Goal: Transaction & Acquisition: Purchase product/service

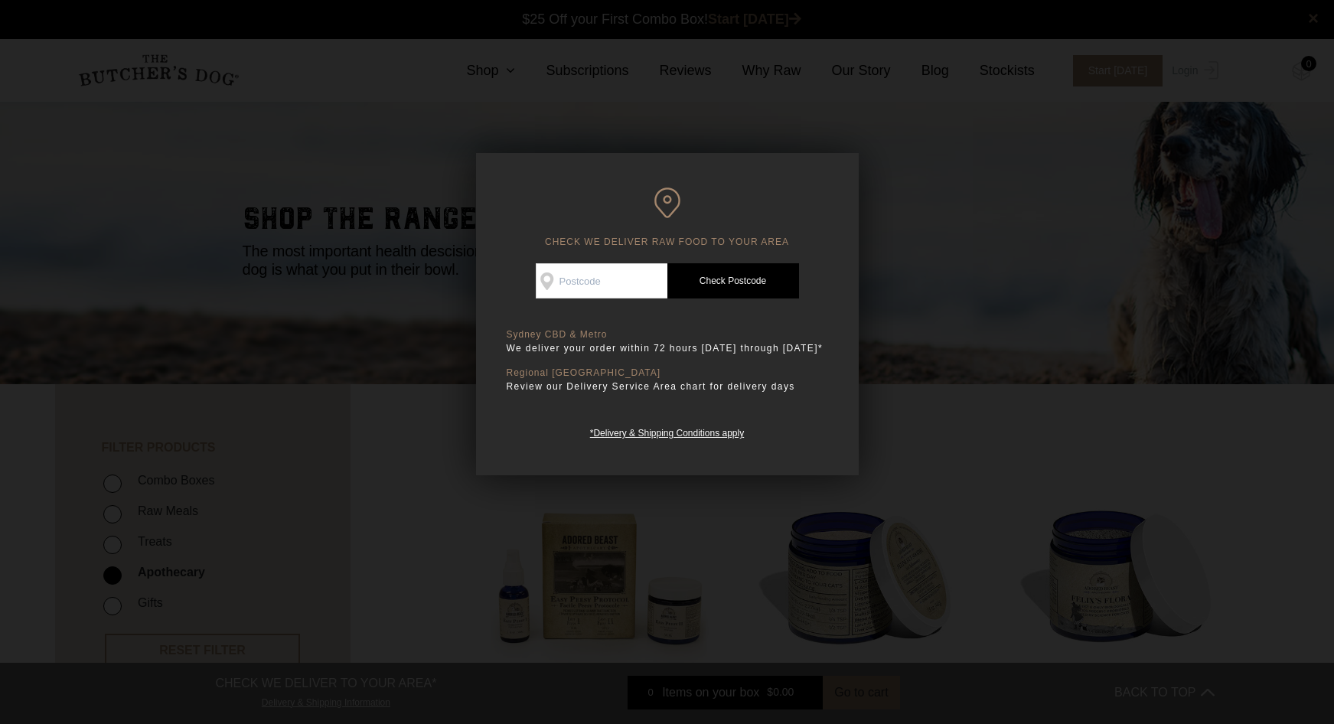
click at [599, 287] on input "Check Availability At" at bounding box center [602, 280] width 132 height 35
type input "2217"
click at [702, 284] on link "Check Postcode" at bounding box center [733, 280] width 132 height 35
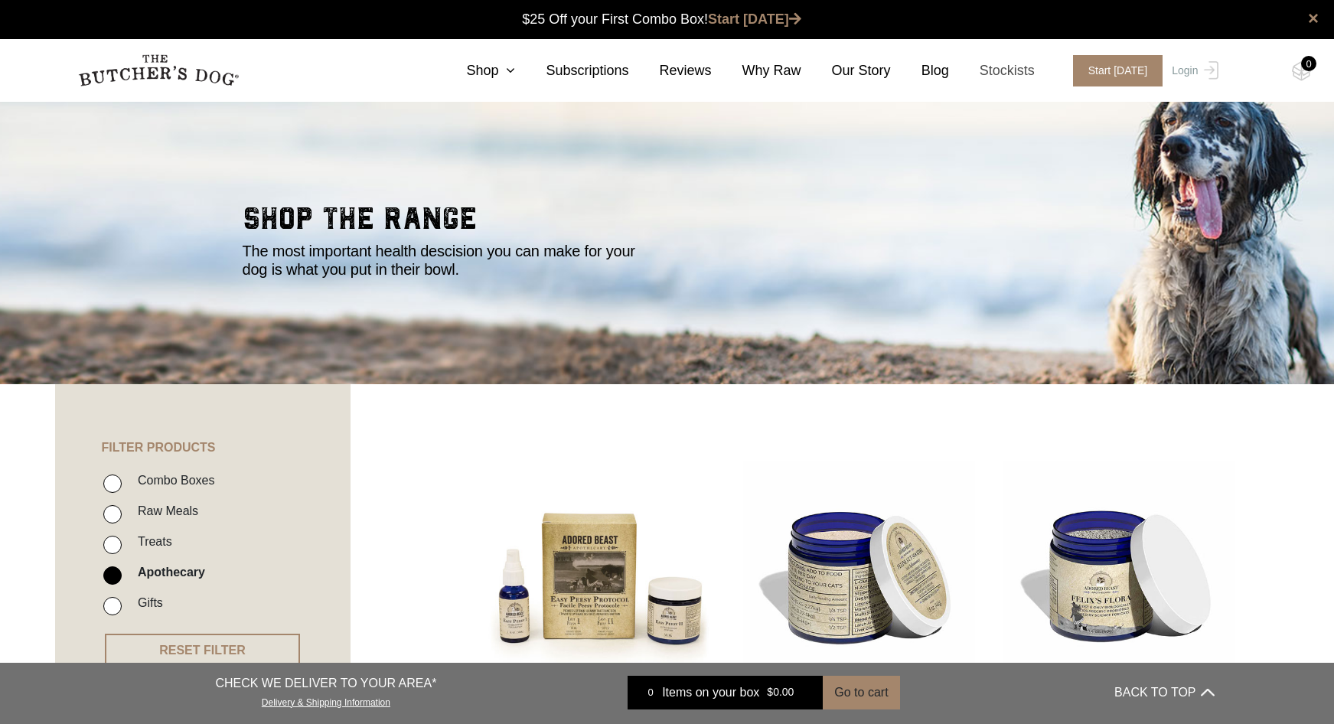
click at [1015, 71] on link "Stockists" at bounding box center [992, 70] width 86 height 21
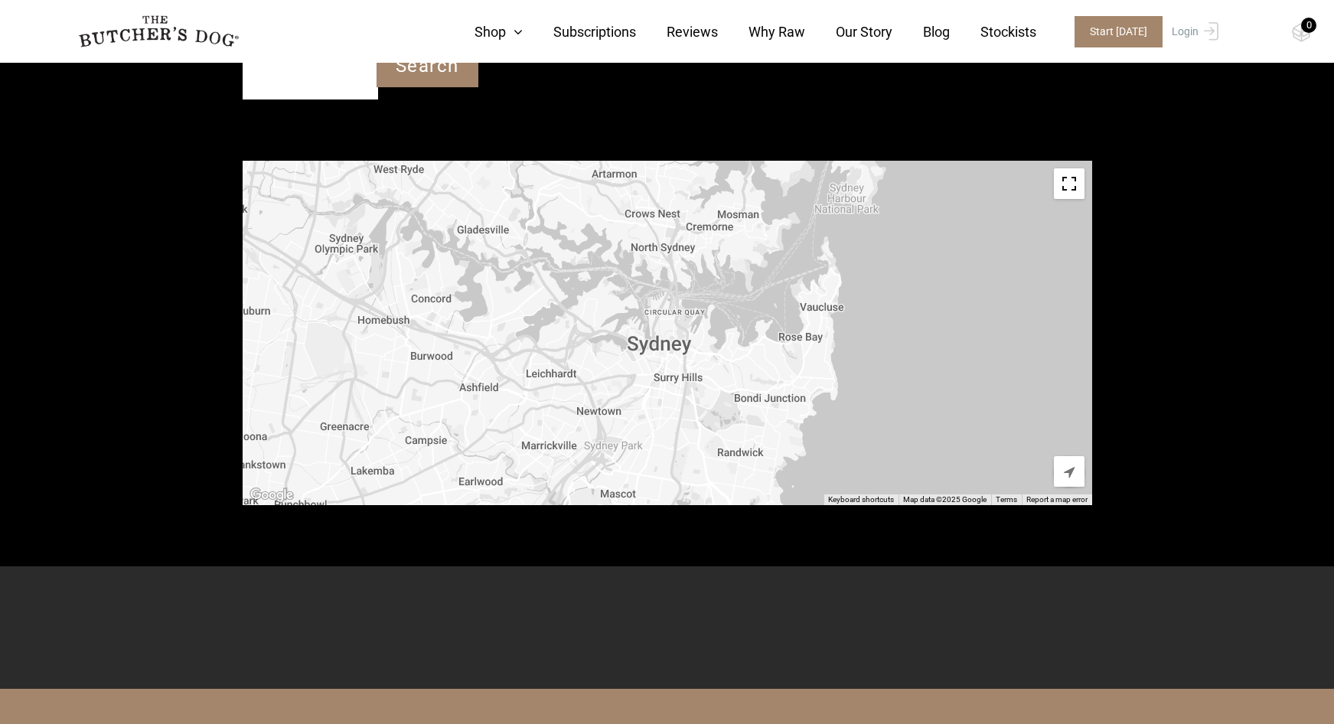
scroll to position [536, 0]
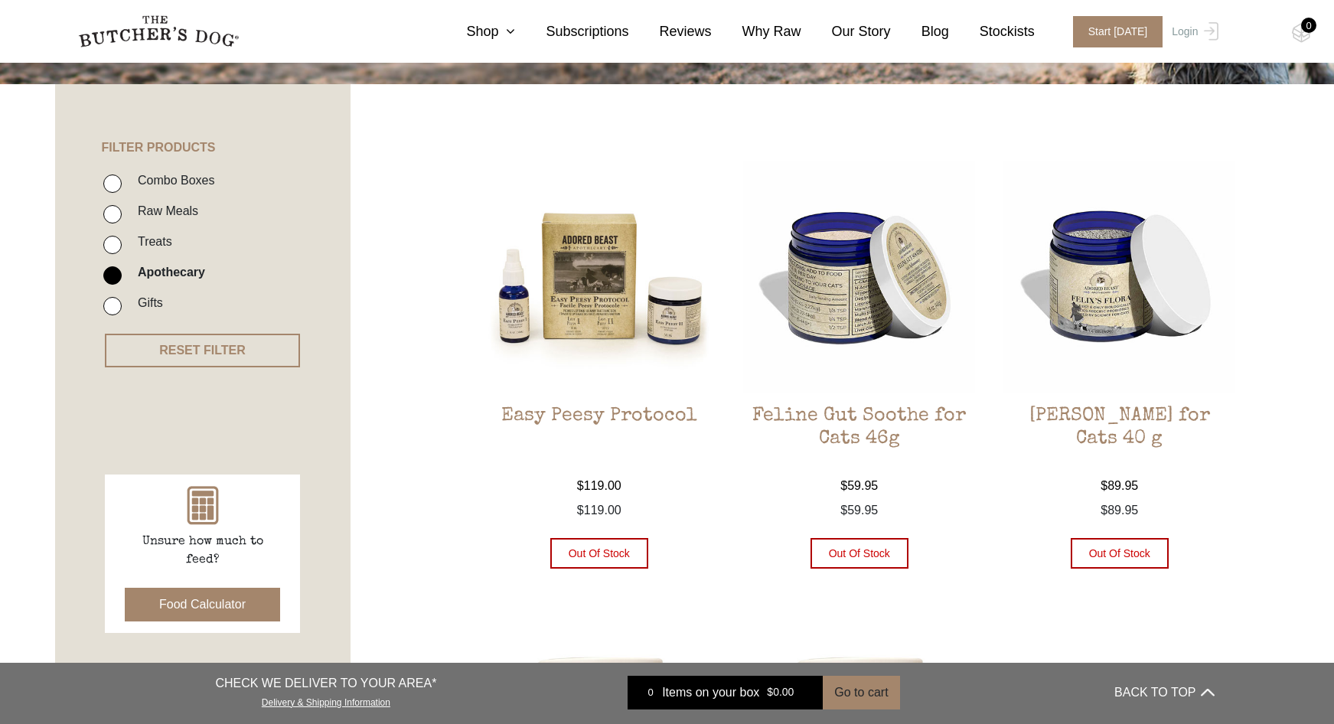
scroll to position [306, 0]
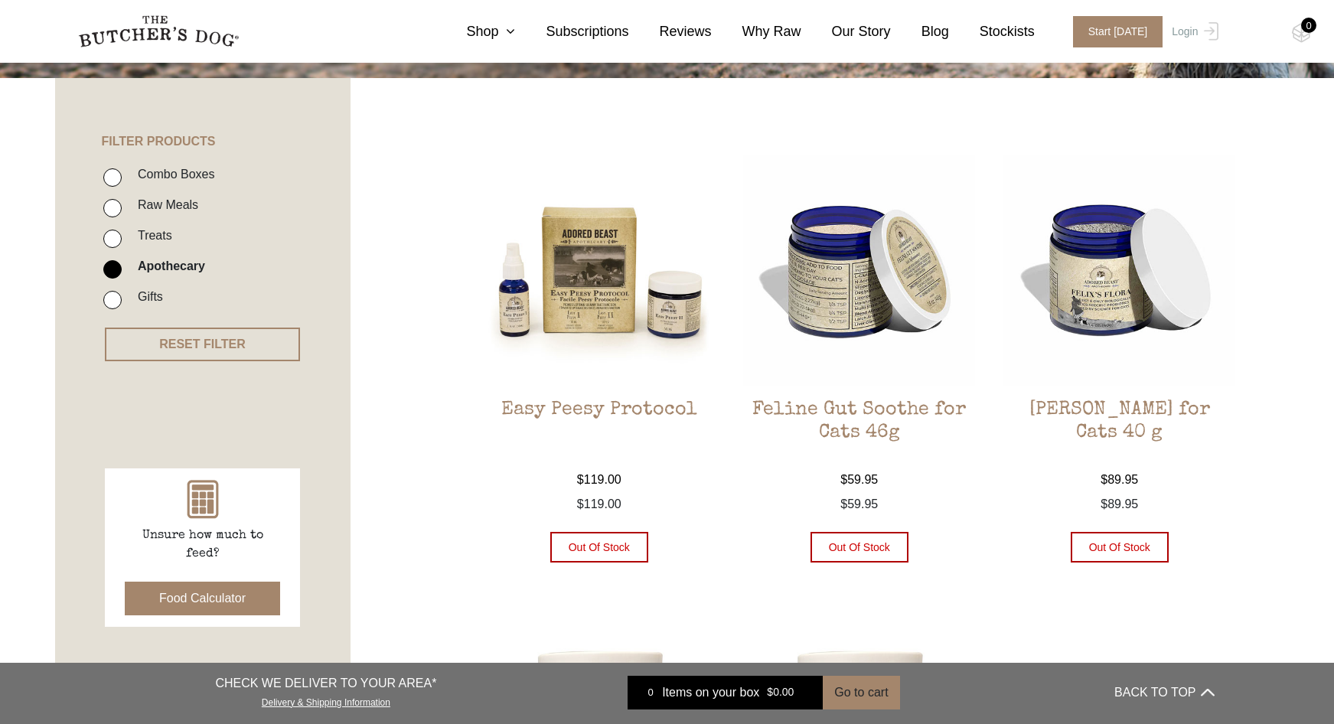
click at [871, 544] on button "Out of stock" at bounding box center [859, 547] width 98 height 31
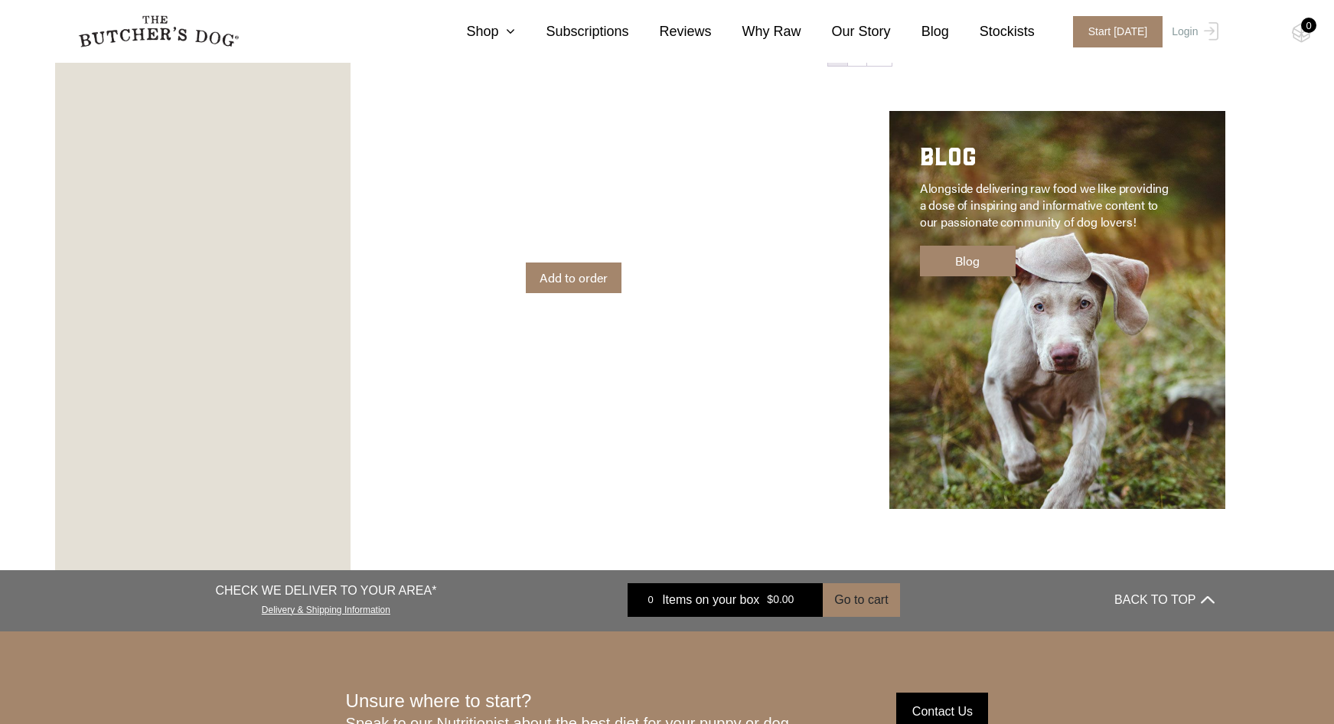
scroll to position [2295, 0]
